Goal: Task Accomplishment & Management: Complete application form

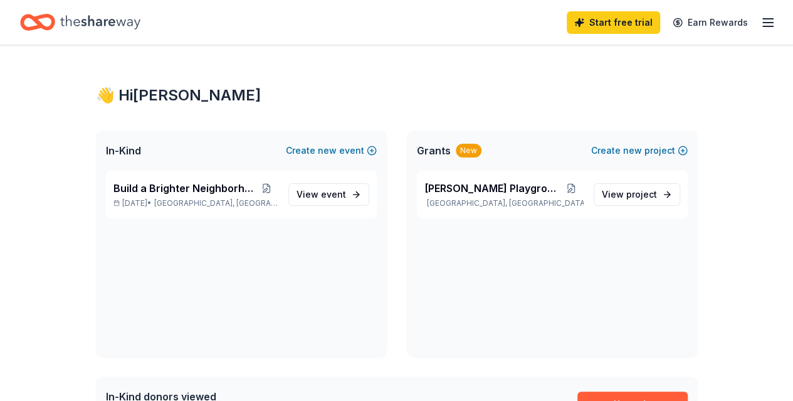
click at [350, 152] on button "Create new event" at bounding box center [331, 150] width 91 height 15
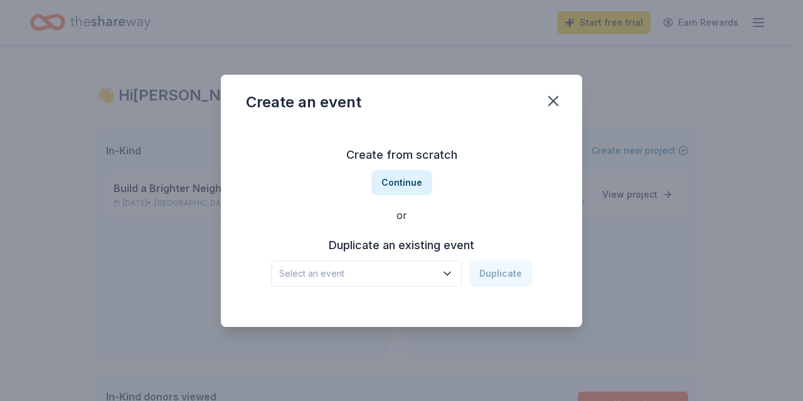
click at [405, 184] on button "Continue" at bounding box center [401, 182] width 61 height 25
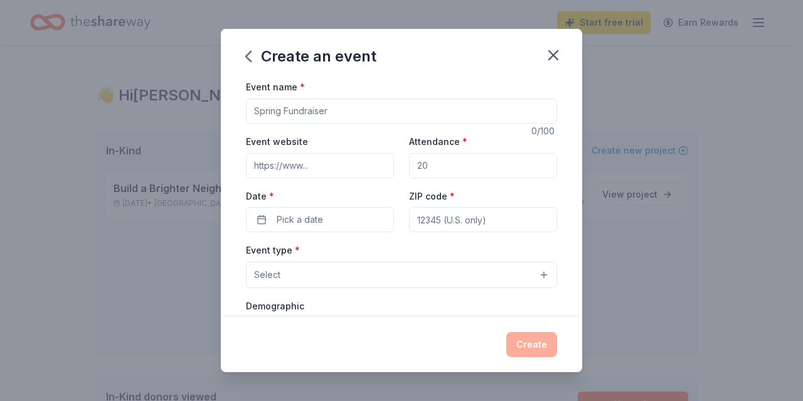
click at [335, 108] on input "Event name *" at bounding box center [401, 110] width 311 height 25
type input "Tropi 2026"
type input "200"
click at [300, 212] on span "Pick a date" at bounding box center [300, 219] width 46 height 15
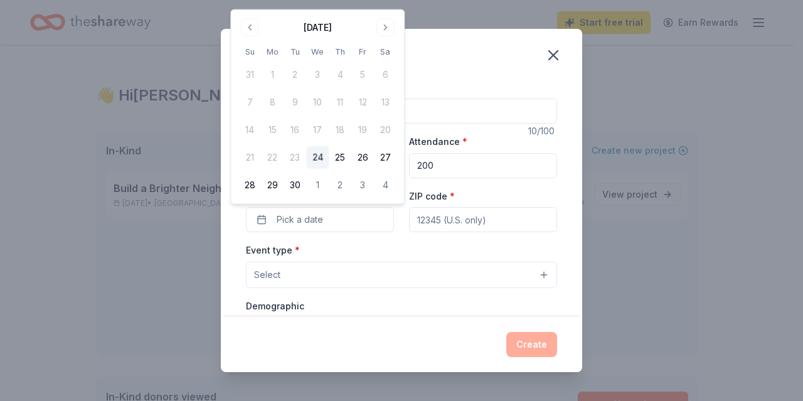
click at [384, 25] on button "Go to next month" at bounding box center [385, 28] width 18 height 18
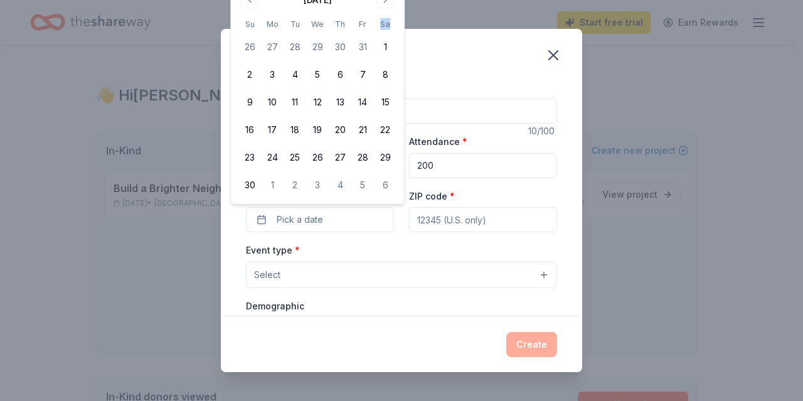
click at [384, 25] on th "Sa" at bounding box center [385, 24] width 23 height 13
click at [385, 3] on button "Go to next month" at bounding box center [385, 0] width 18 height 18
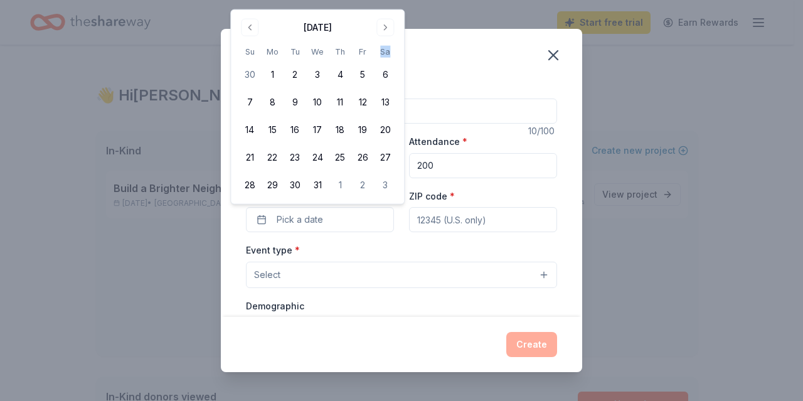
click at [383, 26] on button "Go to next month" at bounding box center [385, 28] width 18 height 18
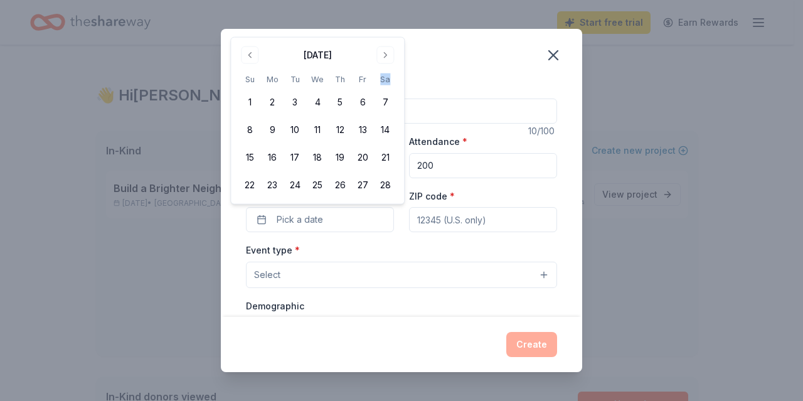
click at [385, 52] on button "Go to next month" at bounding box center [385, 55] width 18 height 18
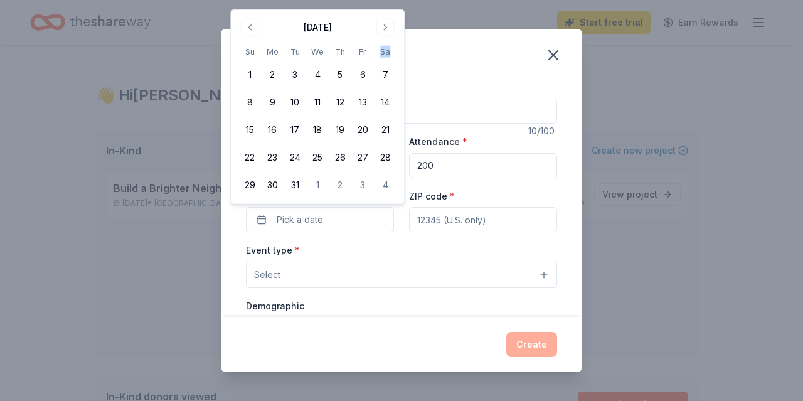
click at [384, 19] on button "Go to next month" at bounding box center [385, 28] width 18 height 18
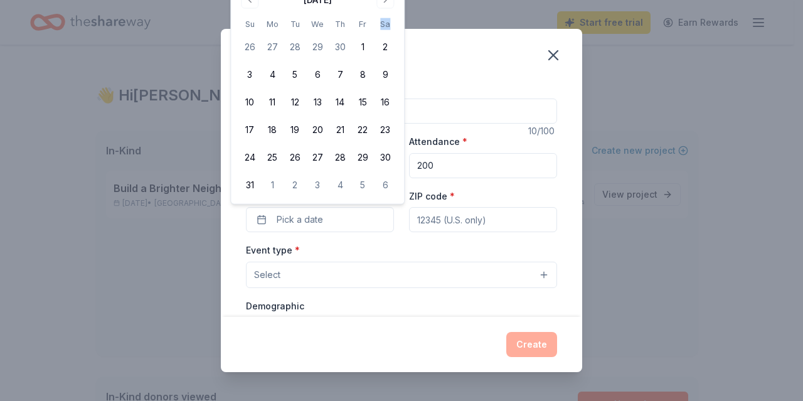
click at [344, 103] on button "14" at bounding box center [340, 102] width 23 height 23
click at [418, 221] on input "ZIP code *" at bounding box center [483, 219] width 148 height 25
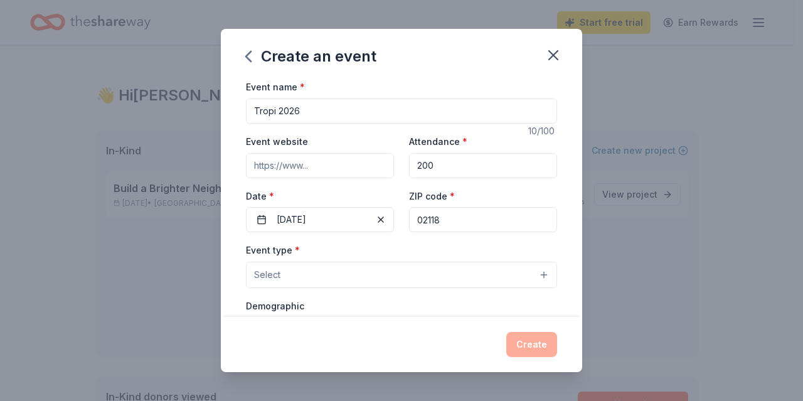
type input "02118"
click at [367, 272] on button "Select" at bounding box center [401, 275] width 311 height 26
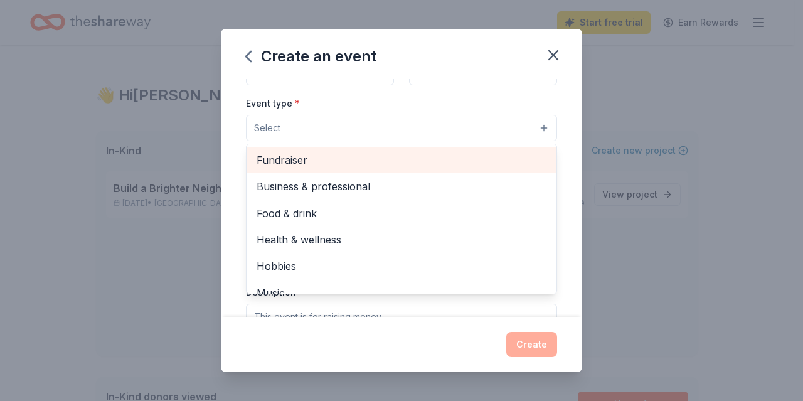
click at [330, 157] on span "Fundraiser" at bounding box center [402, 160] width 290 height 16
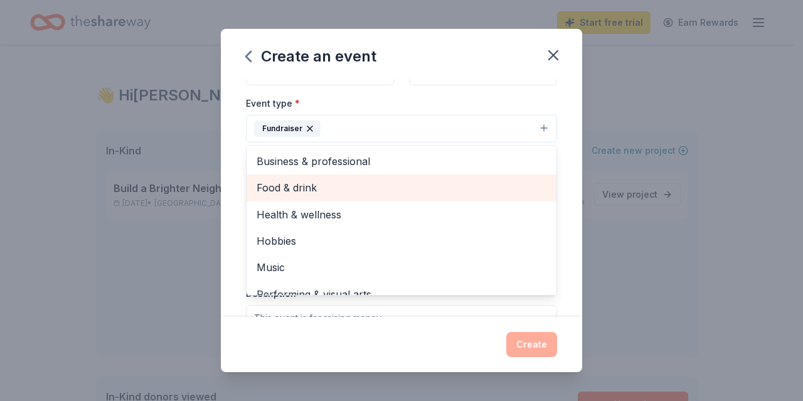
click at [343, 192] on span "Food & drink" at bounding box center [402, 187] width 290 height 16
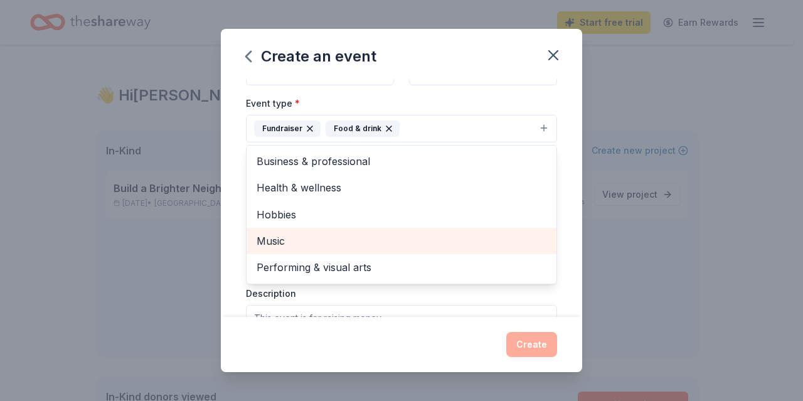
click at [337, 239] on span "Music" at bounding box center [402, 241] width 290 height 16
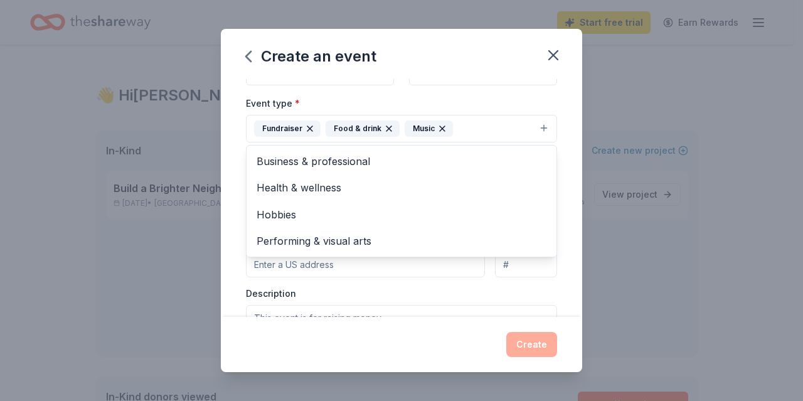
click at [558, 234] on div "Event name * Tropi 2026 10 /100 Event website Attendance * 200 Date * 05/14/202…" at bounding box center [401, 197] width 361 height 237
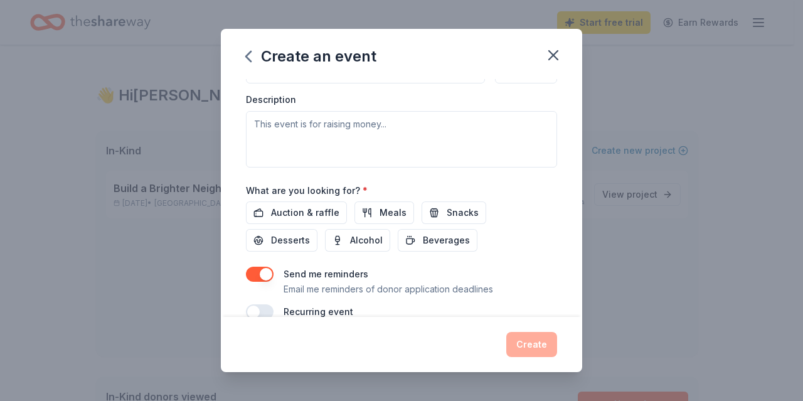
scroll to position [360, 0]
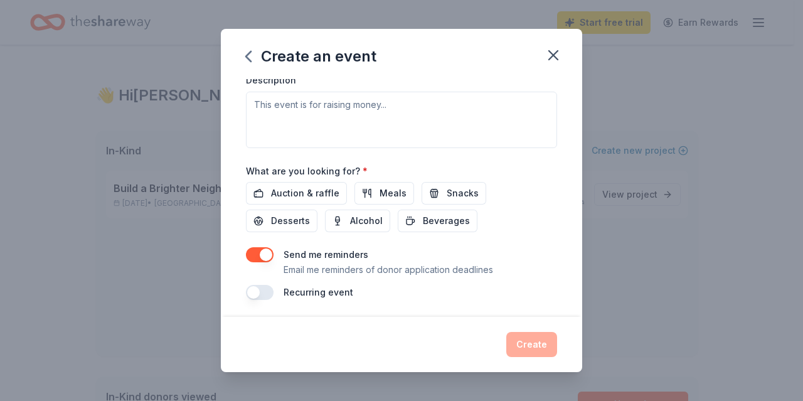
click at [294, 194] on span "Auction & raffle" at bounding box center [305, 193] width 68 height 15
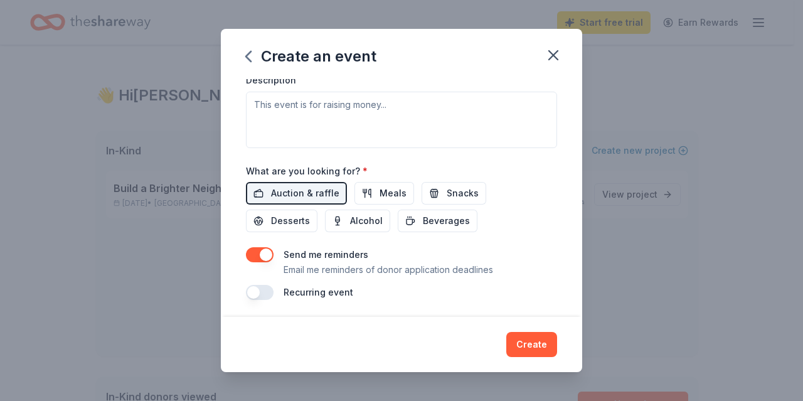
click at [363, 209] on button "Alcohol" at bounding box center [357, 220] width 65 height 23
click at [281, 214] on span "Desserts" at bounding box center [290, 220] width 39 height 15
click at [405, 188] on button "Meals" at bounding box center [384, 193] width 60 height 23
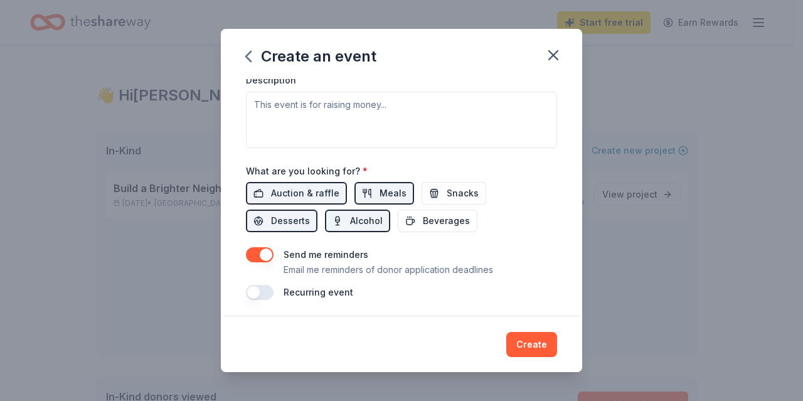
click at [432, 188] on button "Snacks" at bounding box center [453, 193] width 65 height 23
click at [429, 214] on span "Beverages" at bounding box center [446, 220] width 47 height 15
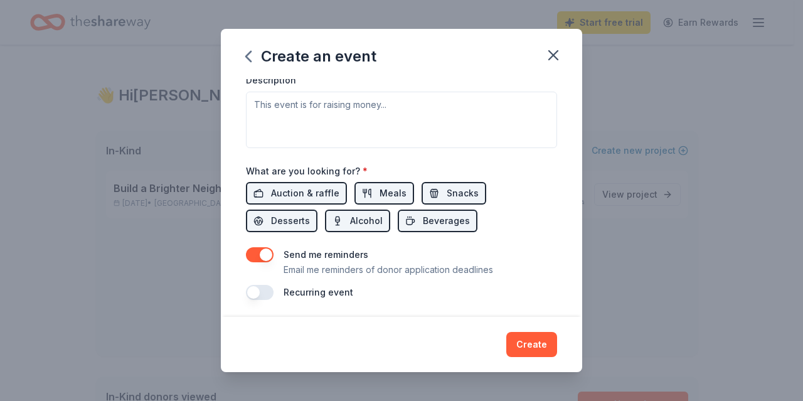
click at [270, 285] on button "button" at bounding box center [260, 292] width 28 height 15
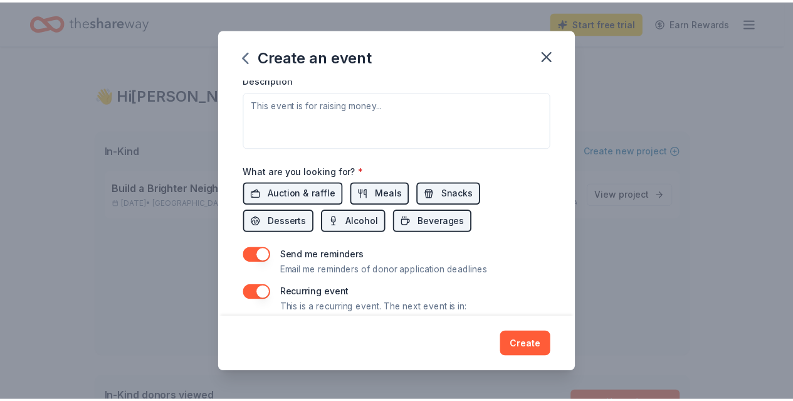
scroll to position [405, 0]
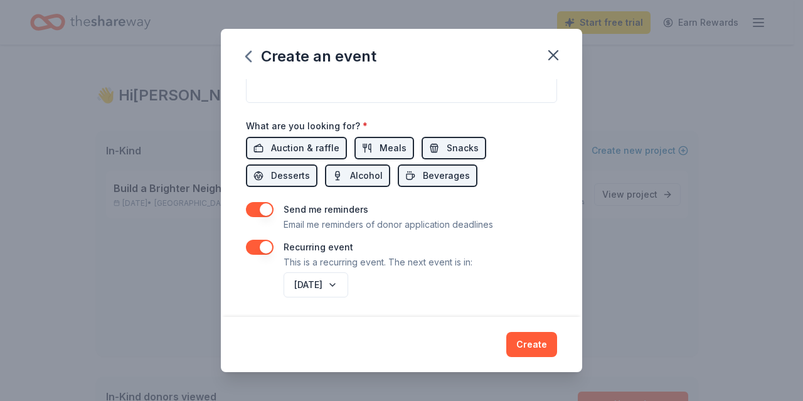
click at [546, 339] on button "Create" at bounding box center [531, 344] width 51 height 25
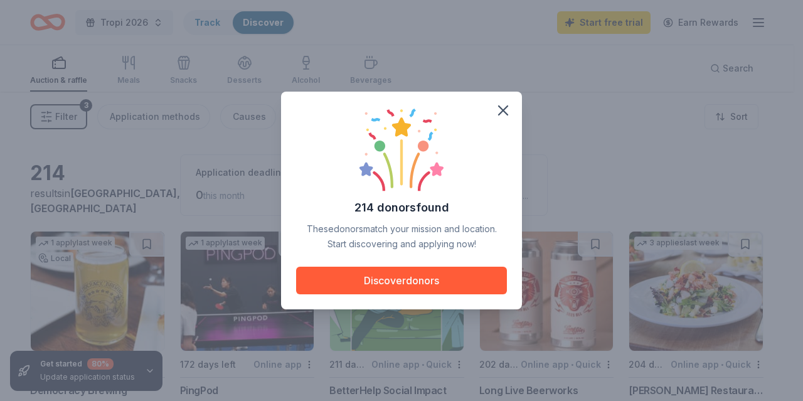
click at [501, 111] on icon "button" at bounding box center [503, 111] width 18 height 18
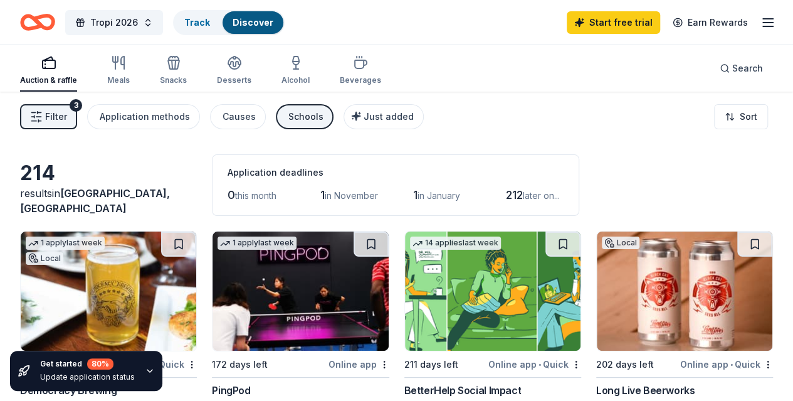
click at [204, 21] on link "Track" at bounding box center [197, 22] width 26 height 11
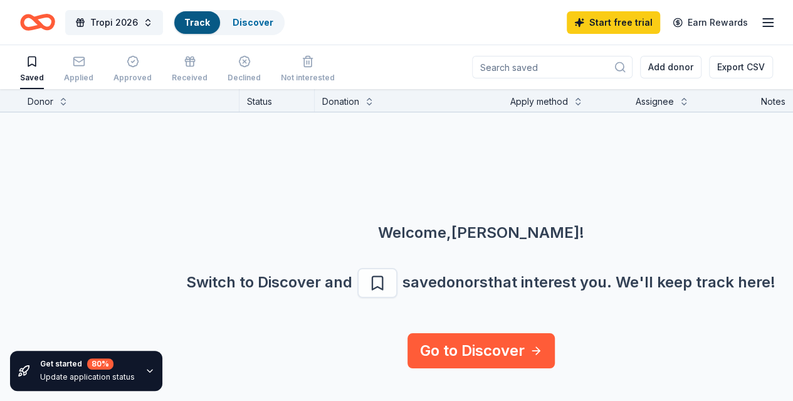
click at [267, 15] on div "Discover" at bounding box center [253, 22] width 61 height 23
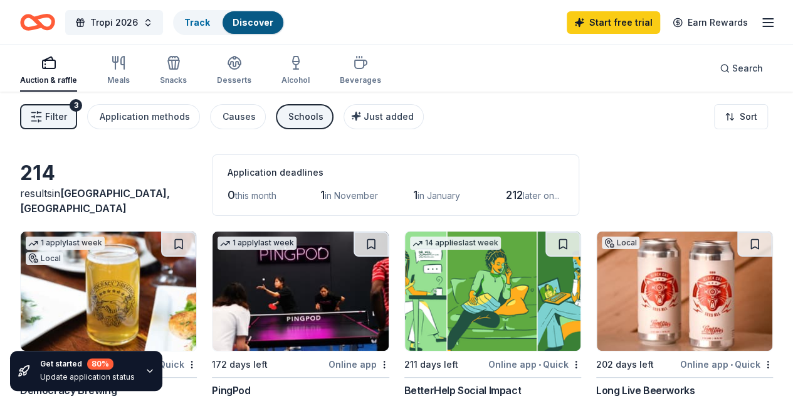
click at [129, 21] on span "Tropi 2026" at bounding box center [114, 22] width 48 height 15
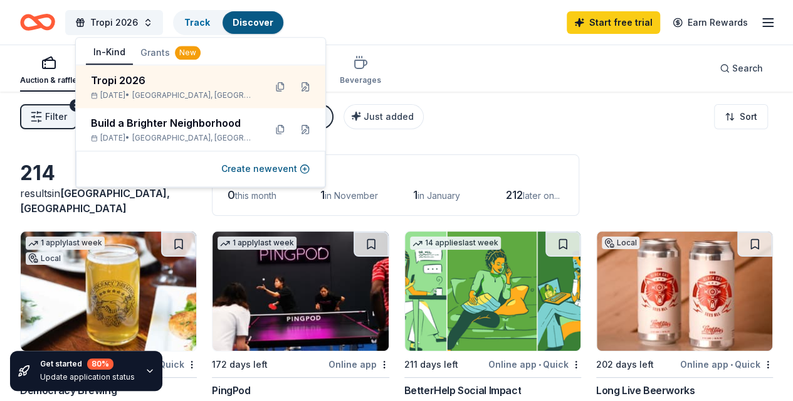
click at [120, 119] on div "Build a Brighter Neighborhood" at bounding box center [173, 122] width 164 height 15
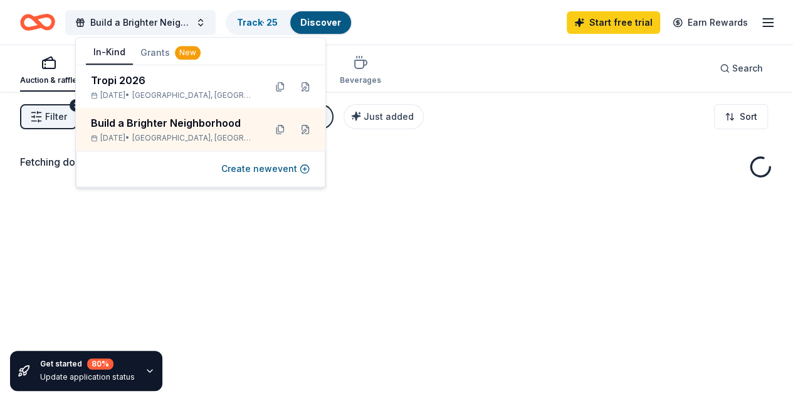
click at [265, 18] on link "Track · 25" at bounding box center [257, 22] width 41 height 11
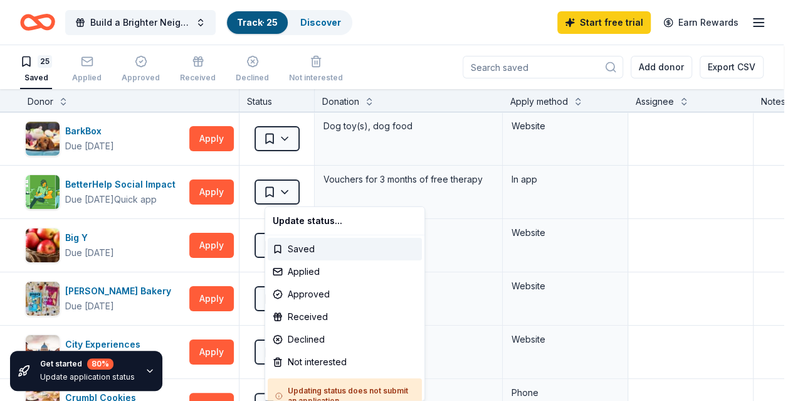
click at [296, 189] on html "Build a Brighter Neighborhood Track · 25 Discover Start free trial Earn Rewards…" at bounding box center [396, 200] width 793 height 401
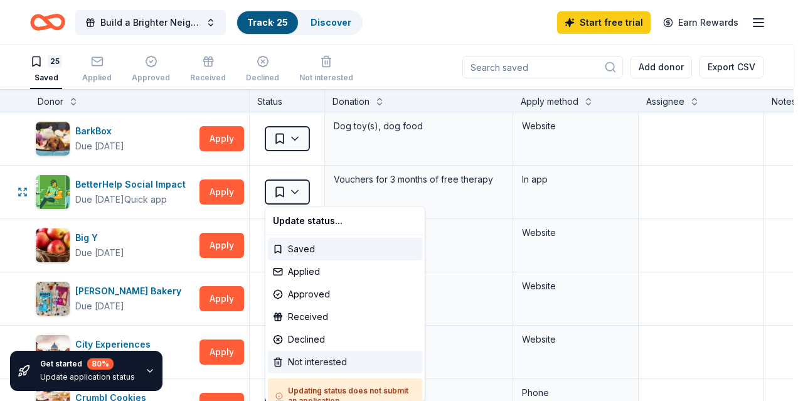
click at [311, 364] on div "Not interested" at bounding box center [345, 362] width 154 height 23
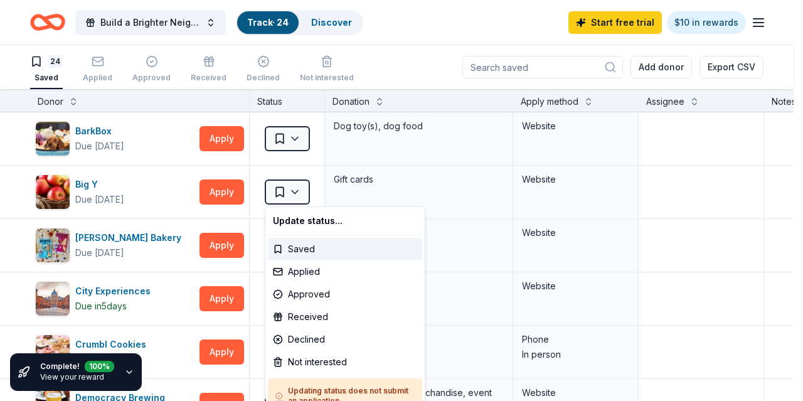
click at [297, 183] on html "Build a Brighter Neighborhood Track · 24 Discover Start free trial $10 in rewar…" at bounding box center [401, 200] width 803 height 401
click at [307, 361] on div "Not interested" at bounding box center [345, 362] width 154 height 23
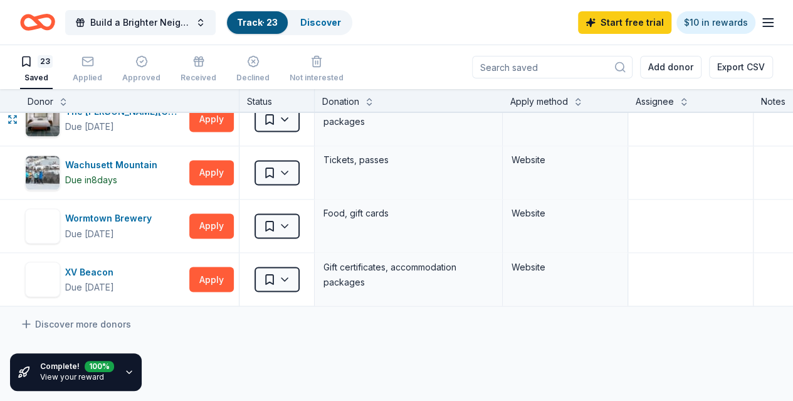
scroll to position [1047, 0]
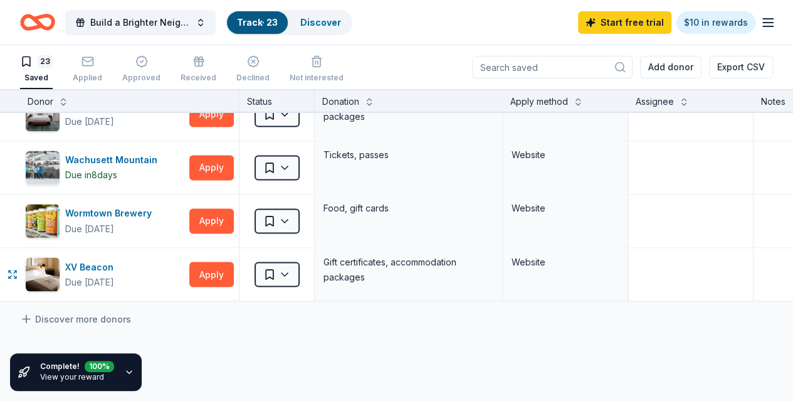
click at [213, 262] on button "Apply" at bounding box center [211, 274] width 45 height 25
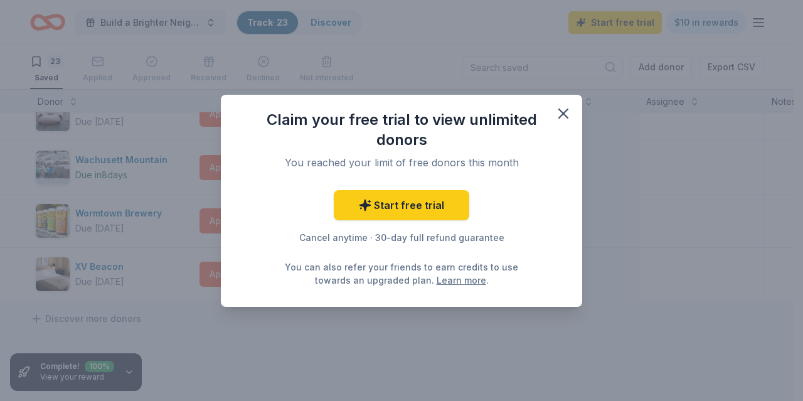
click at [417, 200] on link "Start free trial" at bounding box center [401, 205] width 135 height 30
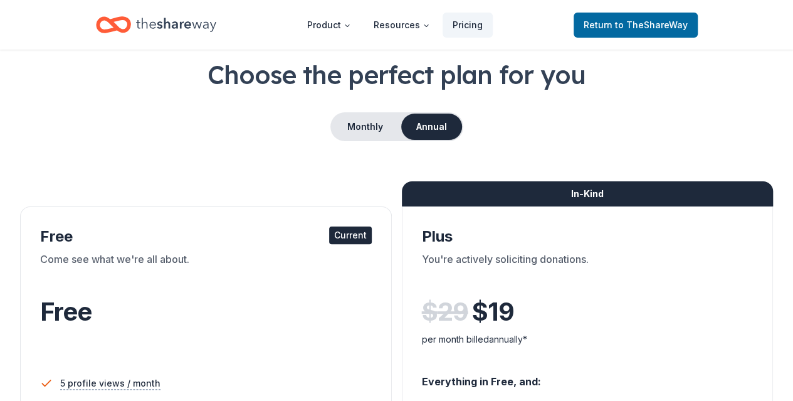
scroll to position [63, 0]
click at [375, 124] on button "Monthly" at bounding box center [365, 127] width 67 height 26
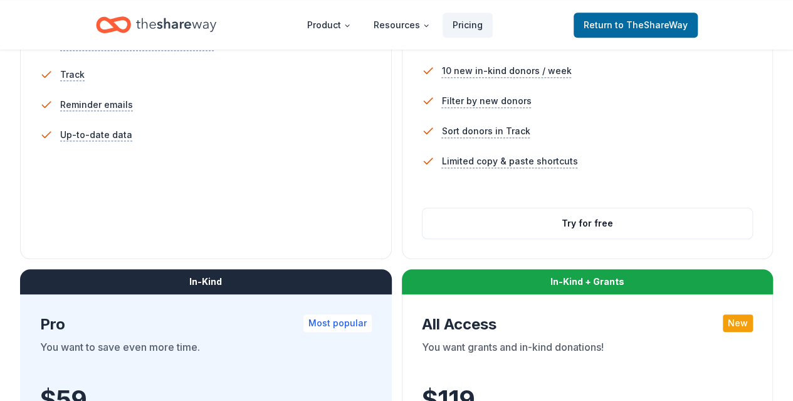
scroll to position [463, 0]
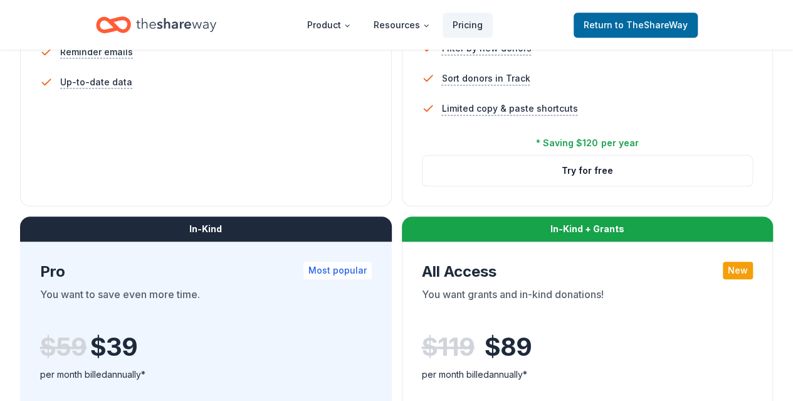
scroll to position [513, 0]
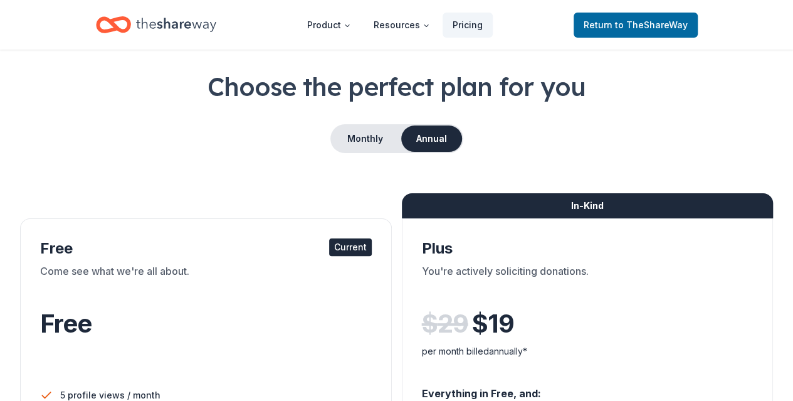
scroll to position [50, 0]
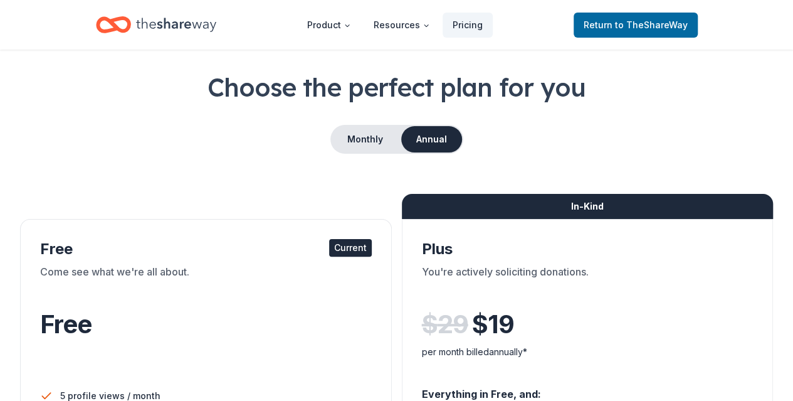
click at [354, 139] on button "Monthly" at bounding box center [365, 139] width 67 height 26
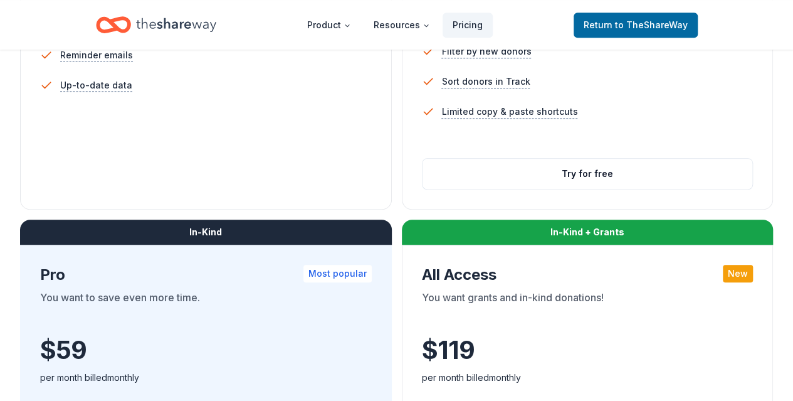
scroll to position [512, 0]
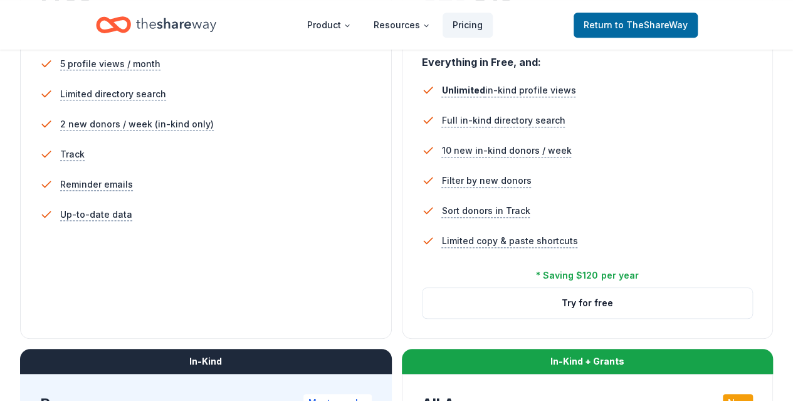
scroll to position [383, 0]
